Goal: Find specific page/section: Find specific page/section

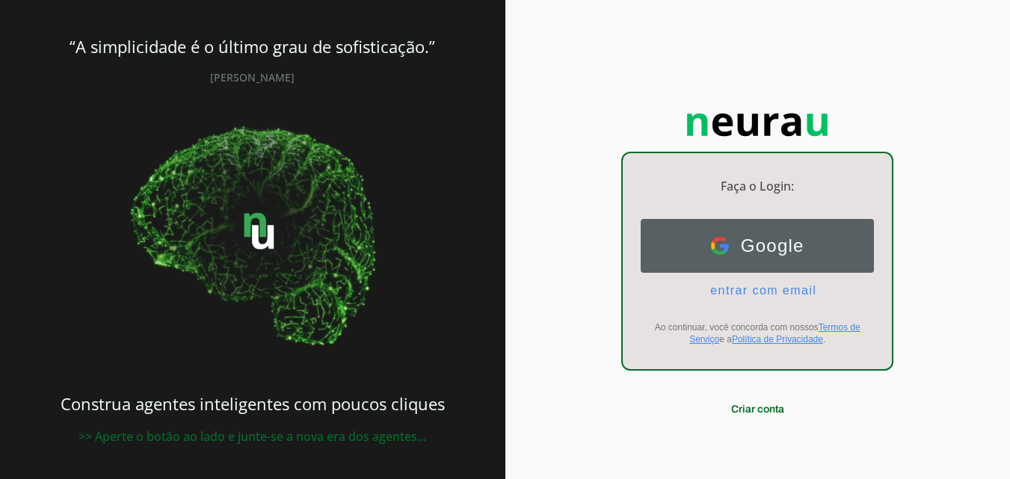
click at [761, 257] on button "Google Google" at bounding box center [756, 246] width 233 height 54
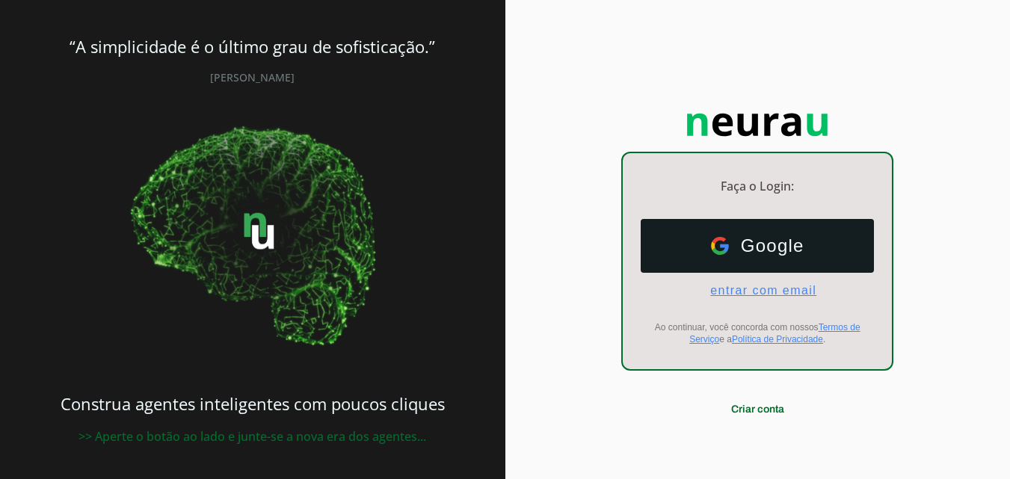
click at [777, 296] on span "entrar com email" at bounding box center [757, 290] width 118 height 13
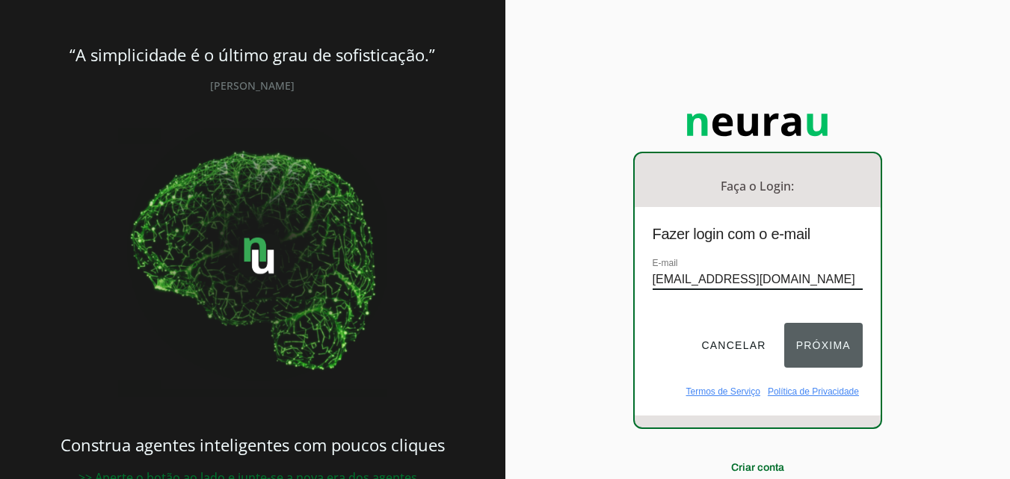
type input "[EMAIL_ADDRESS][DOMAIN_NAME]"
click at [804, 337] on button "Próxima" at bounding box center [823, 345] width 78 height 45
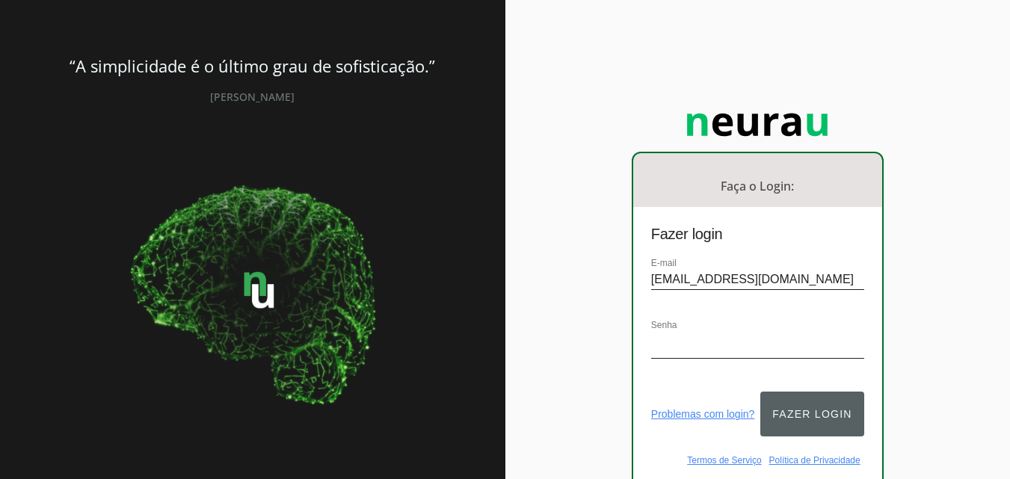
click at [793, 405] on button "Fazer login" at bounding box center [811, 414] width 103 height 45
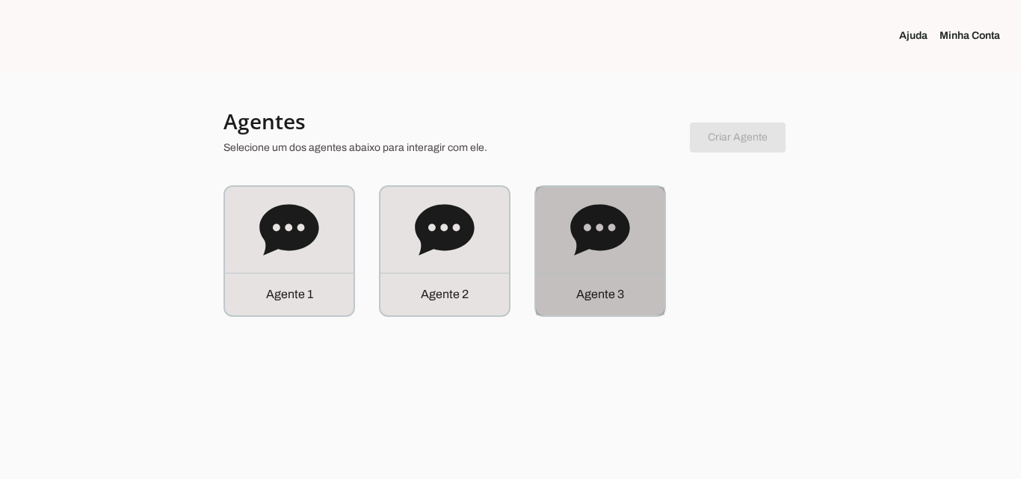
click at [628, 295] on div "Agente 3" at bounding box center [600, 294] width 129 height 43
